Goal: Task Accomplishment & Management: Complete application form

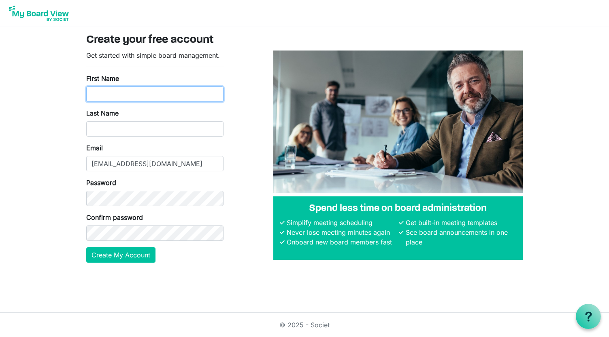
click at [137, 94] on input "First Name" at bounding box center [154, 94] width 137 height 15
type input "Ashleigh"
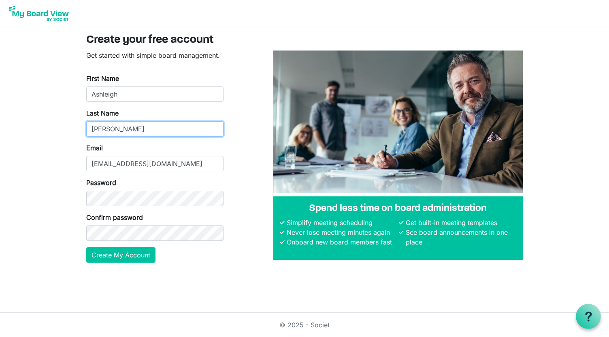
type input "[PERSON_NAME]"
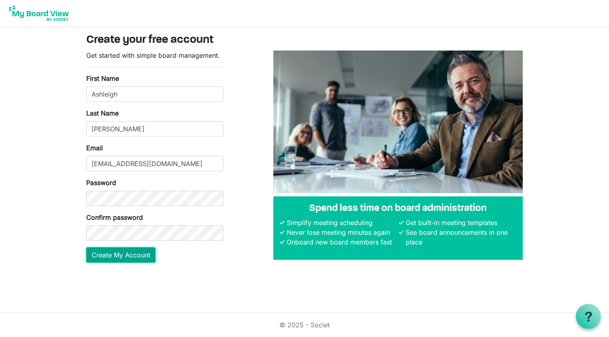
click at [109, 255] on button "Create My Account" at bounding box center [120, 255] width 69 height 15
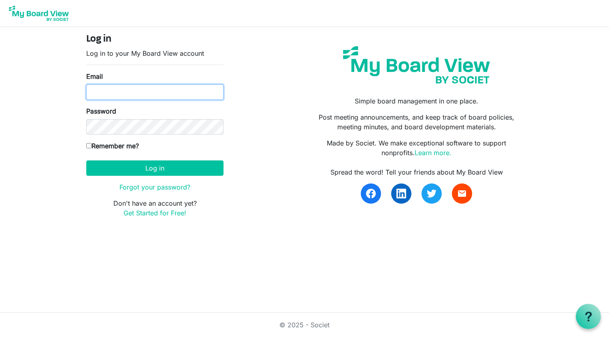
type input "[EMAIL_ADDRESS][DOMAIN_NAME]"
click at [54, 157] on body "Log in Log in to your My Board View account Email acastrolpc@gmail.com Password…" at bounding box center [304, 115] width 609 height 231
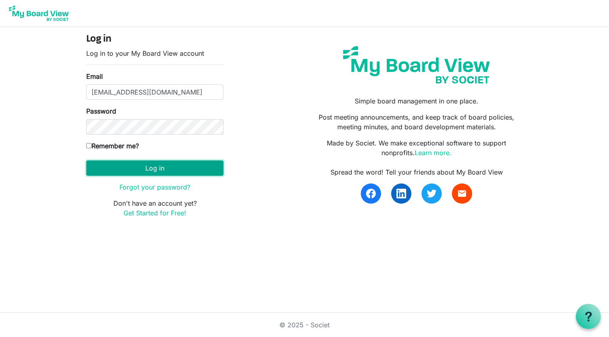
click at [147, 167] on button "Log in" at bounding box center [154, 168] width 137 height 15
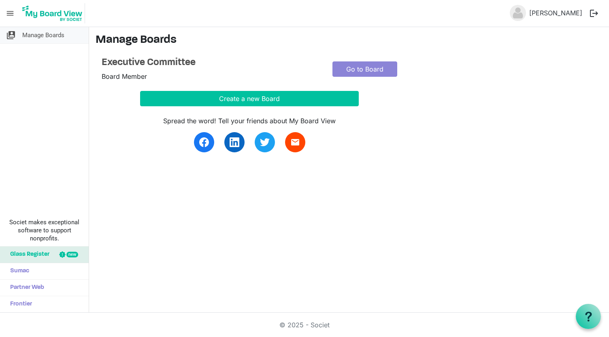
click at [40, 38] on span "Manage Boards" at bounding box center [43, 35] width 42 height 16
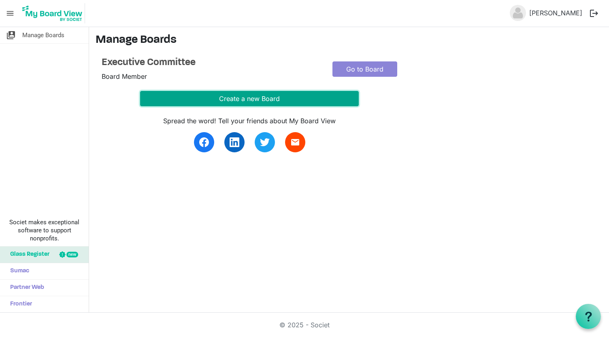
click at [256, 98] on button "Create a new Board" at bounding box center [249, 98] width 219 height 15
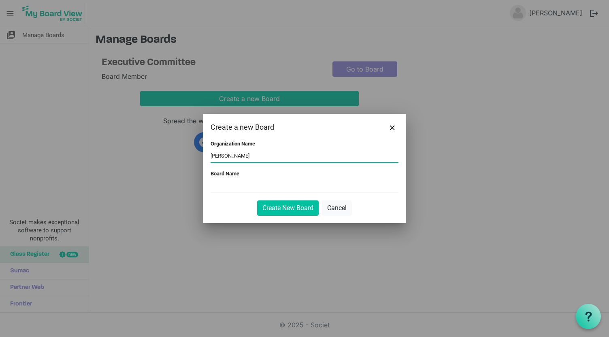
type input "NAMI SELA"
click at [227, 189] on input "Board Name" at bounding box center [304, 186] width 188 height 12
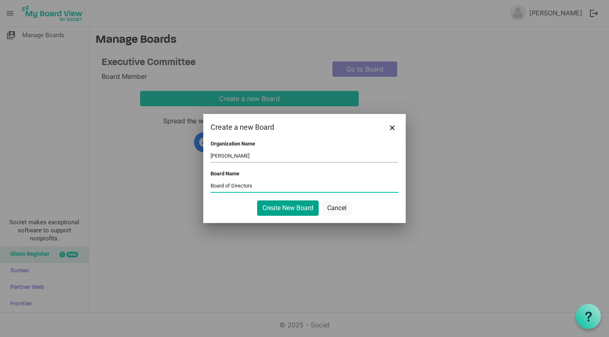
type input "Board of Directors"
click at [294, 206] on button "Create New Board" at bounding box center [288, 208] width 62 height 15
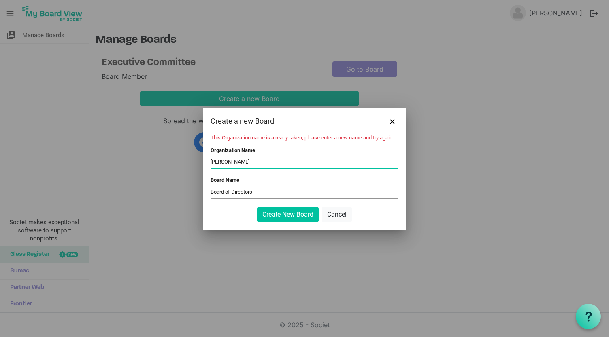
click at [244, 159] on input "NAMI SELA" at bounding box center [304, 163] width 188 height 12
type input "NAMI Southeast LA"
click at [284, 212] on button "Create New Board" at bounding box center [288, 214] width 62 height 15
click at [390, 121] on span "Close" at bounding box center [392, 121] width 5 height 5
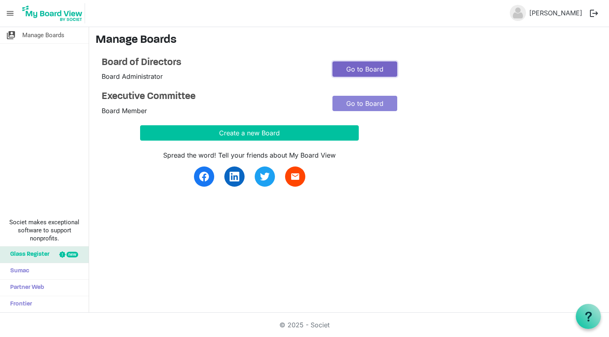
click at [371, 69] on link "Go to Board" at bounding box center [364, 69] width 65 height 15
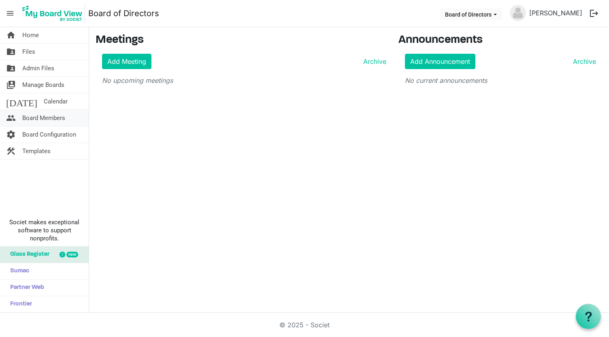
click at [27, 119] on span "Board Members" at bounding box center [43, 118] width 43 height 16
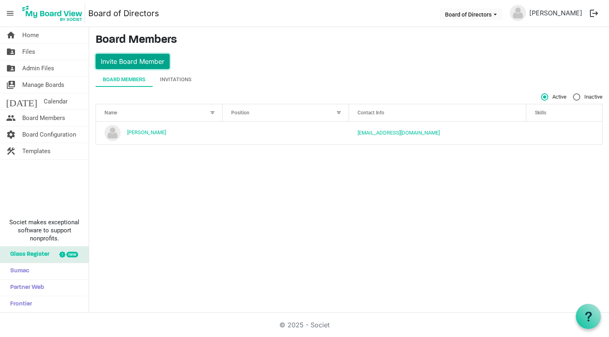
click at [133, 62] on button "Invite Board Member" at bounding box center [132, 61] width 74 height 15
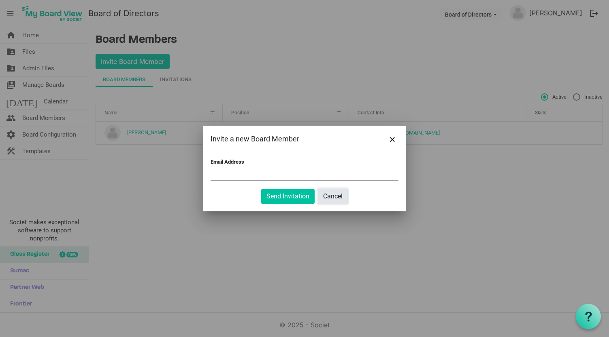
click at [339, 198] on button "Cancel" at bounding box center [333, 196] width 30 height 15
